Goal: Information Seeking & Learning: Learn about a topic

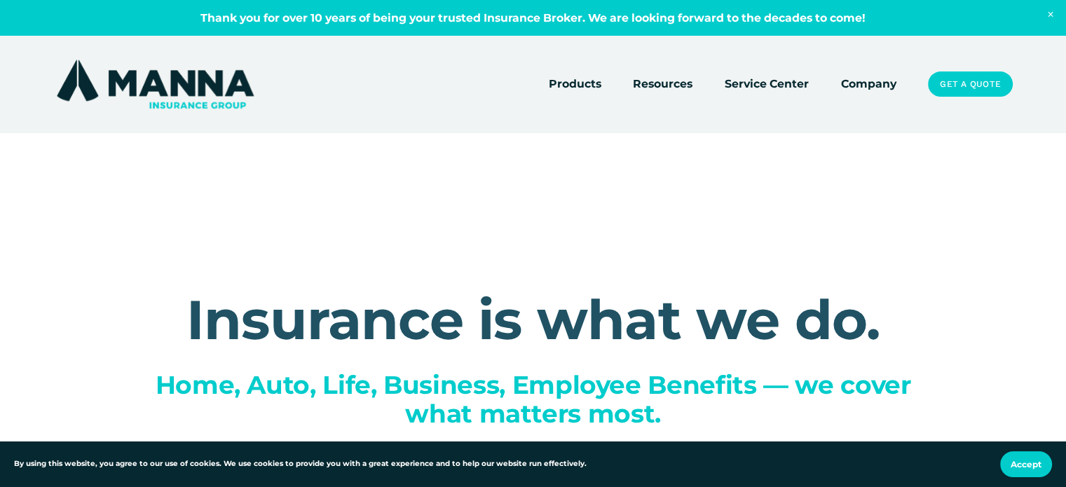
click at [867, 83] on link "Company" at bounding box center [868, 84] width 55 height 20
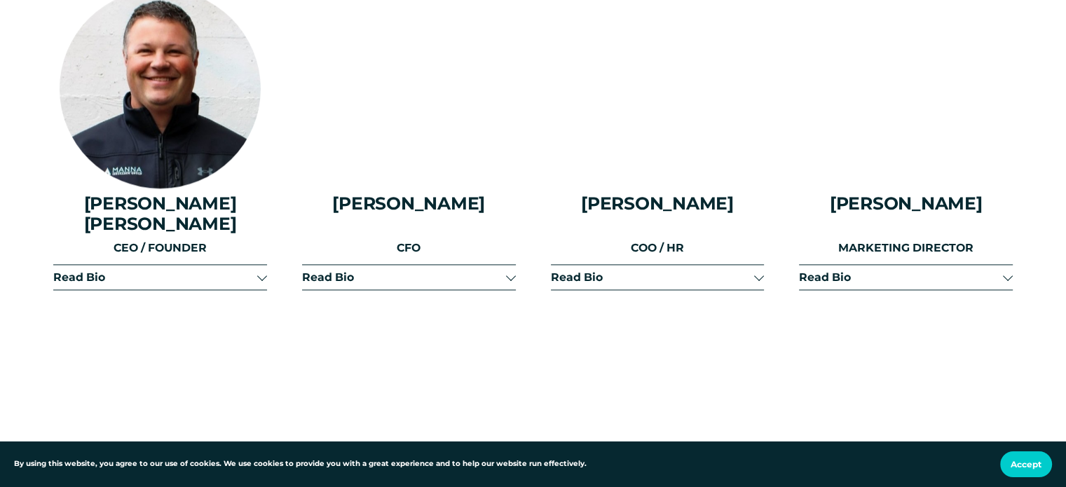
scroll to position [1822, 0]
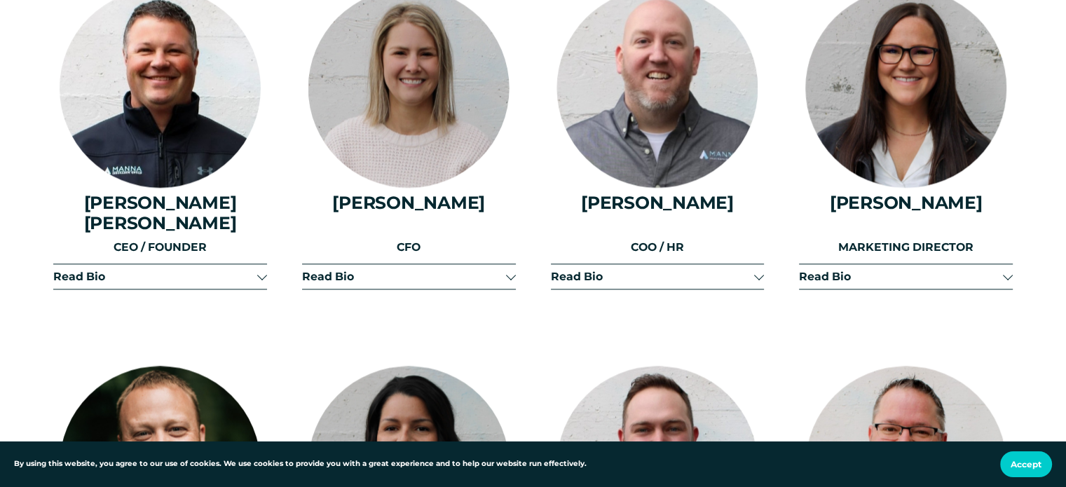
click at [258, 270] on div at bounding box center [262, 275] width 10 height 10
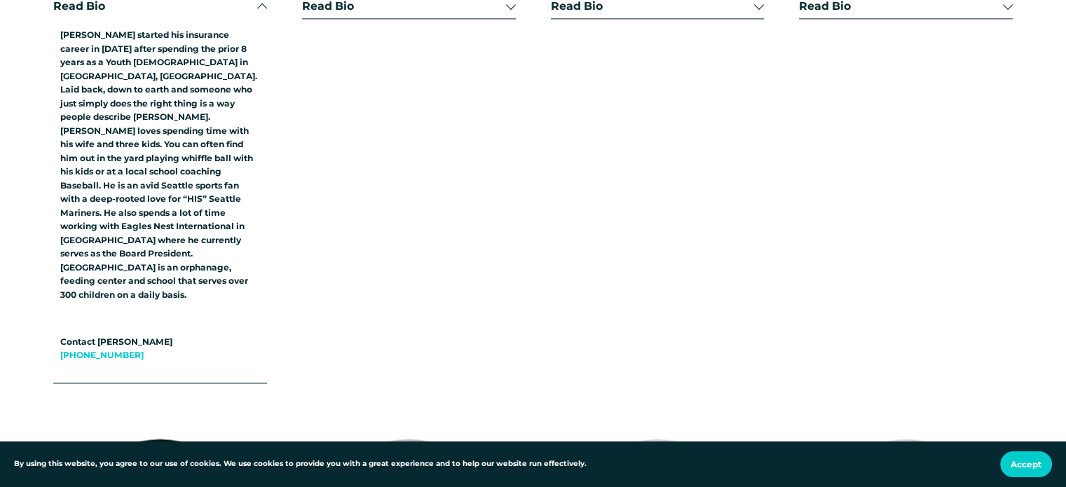
scroll to position [2102, 0]
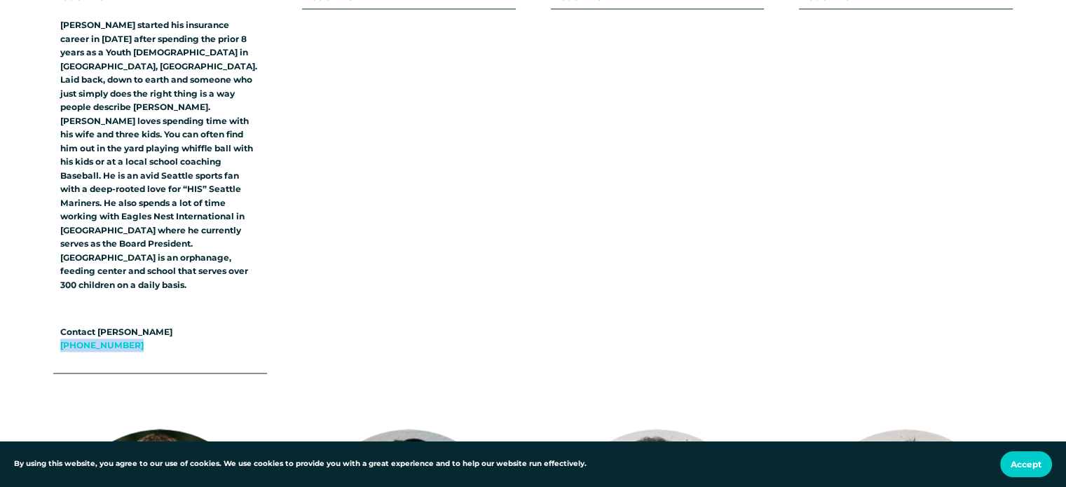
drag, startPoint x: 131, startPoint y: 302, endPoint x: 52, endPoint y: 301, distance: 79.2
copy link "(360) 370-1770"
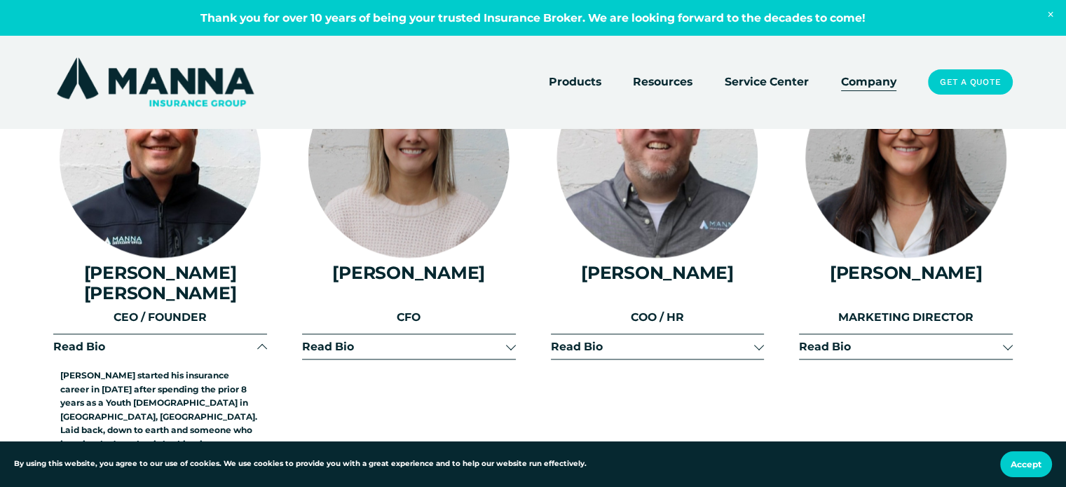
scroll to position [1892, 0]
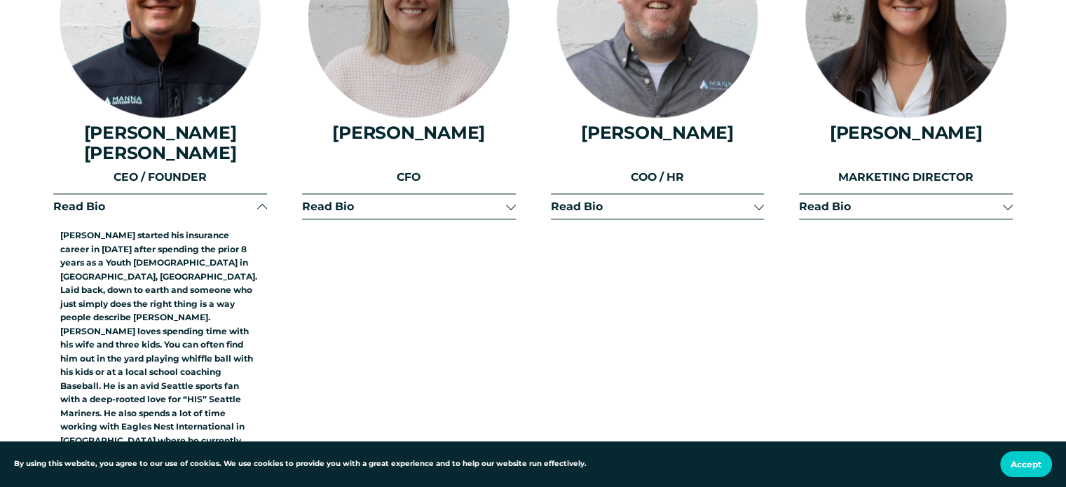
click at [261, 203] on div at bounding box center [262, 208] width 10 height 10
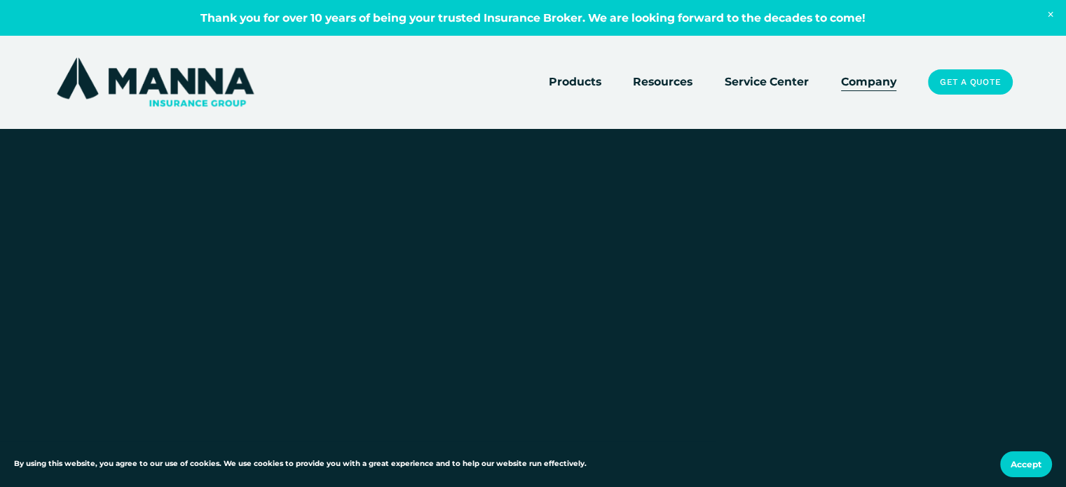
scroll to position [560, 0]
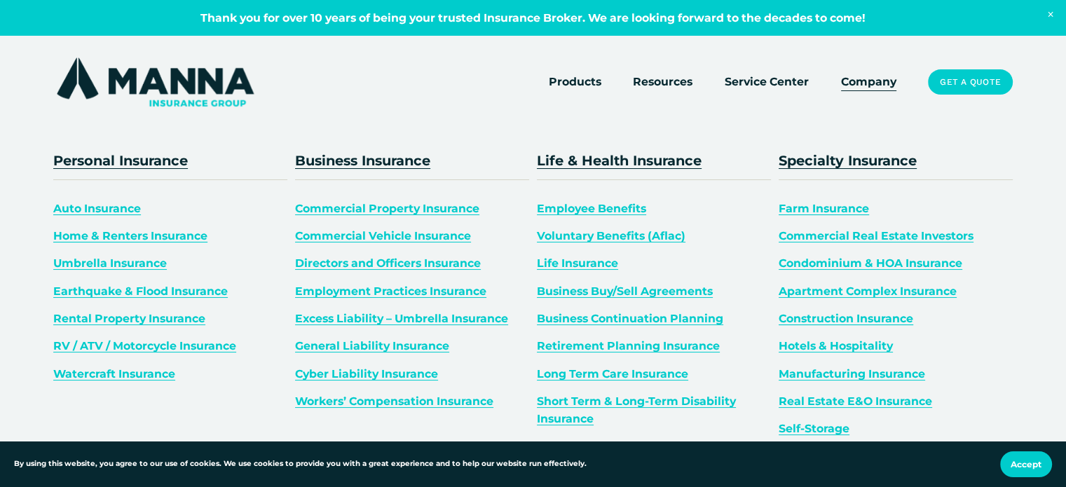
click at [584, 79] on span "Products" at bounding box center [575, 82] width 53 height 18
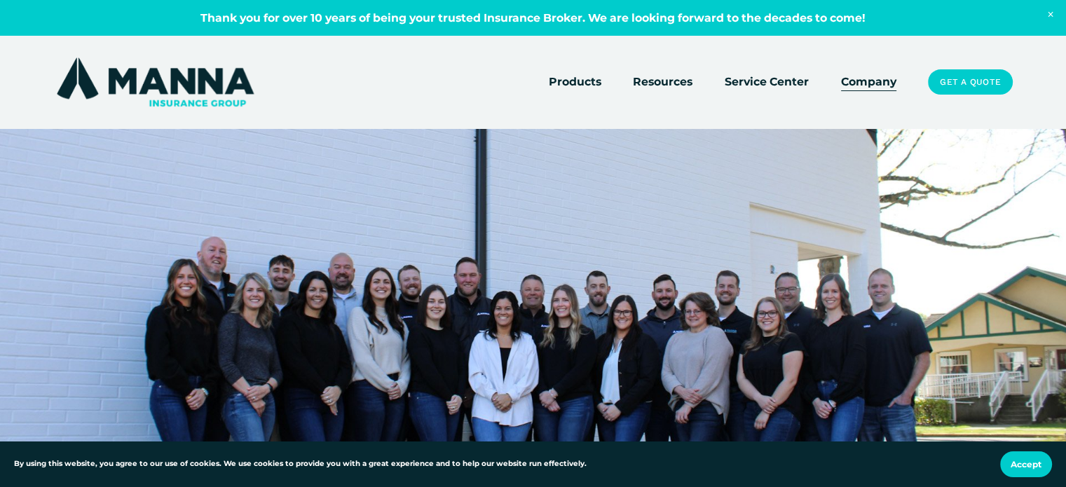
scroll to position [701, 0]
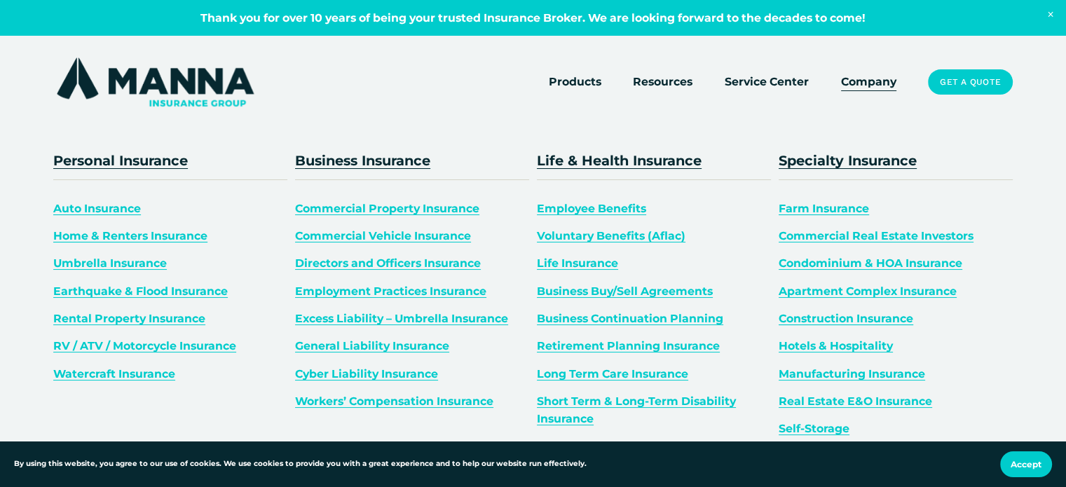
click at [141, 159] on span "Personal Insurance" at bounding box center [120, 160] width 135 height 17
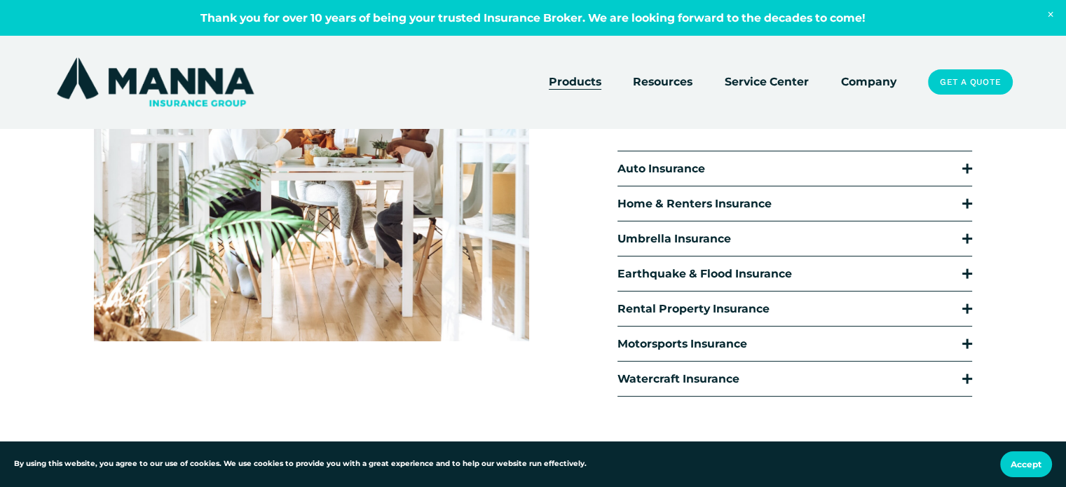
scroll to position [280, 0]
